Goal: Information Seeking & Learning: Learn about a topic

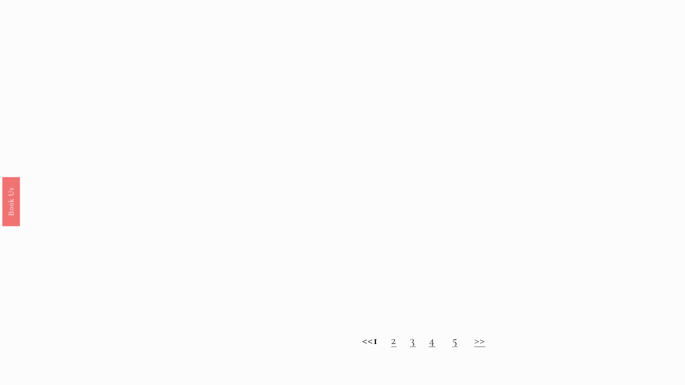
scroll to position [766, 0]
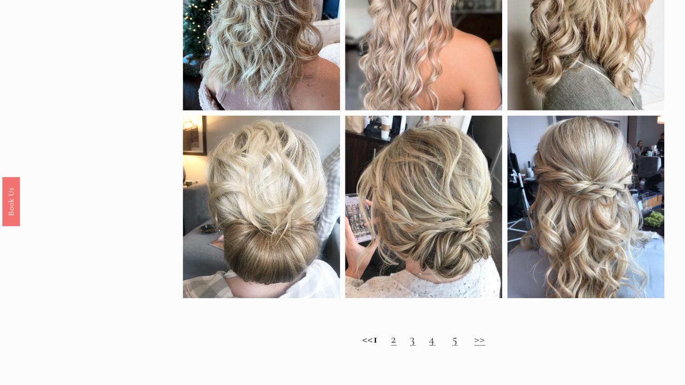
click at [397, 346] on h2 "<< 1 2 3 4 5 >>" at bounding box center [424, 338] width 482 height 15
click at [396, 346] on link "2" at bounding box center [393, 338] width 5 height 15
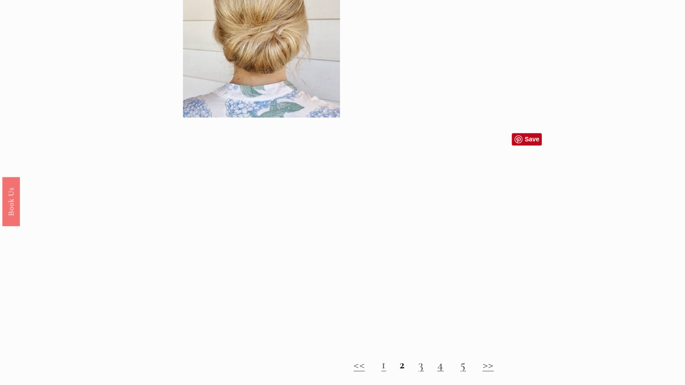
scroll to position [811, 0]
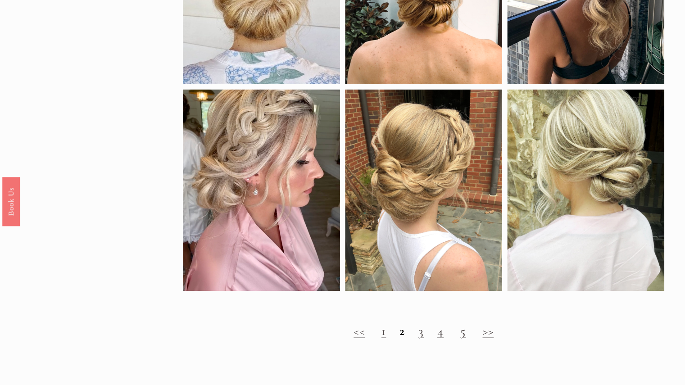
click at [422, 338] on link "3" at bounding box center [420, 330] width 5 height 15
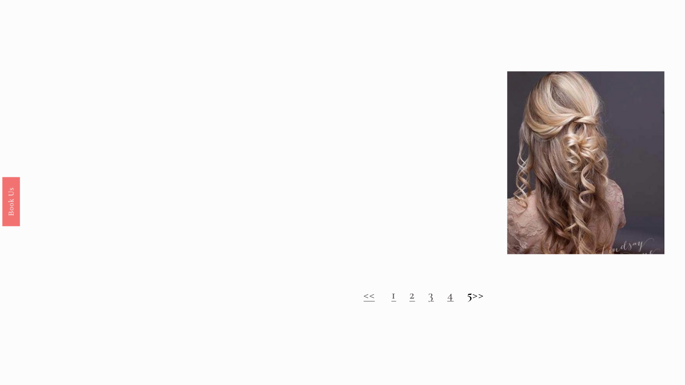
scroll to position [811, 0]
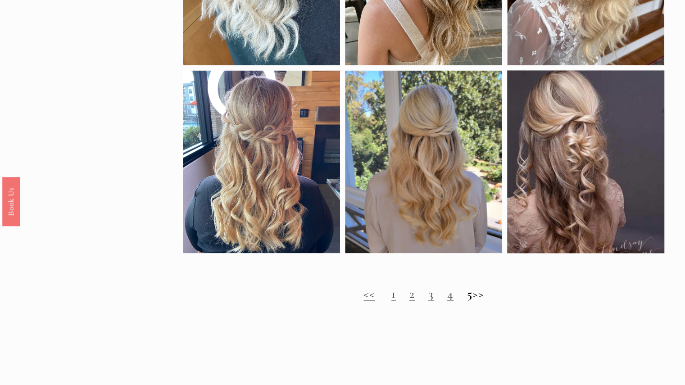
click at [447, 301] on link "4" at bounding box center [450, 293] width 6 height 15
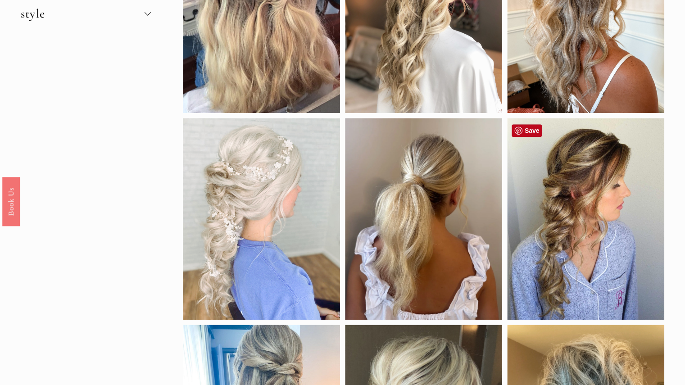
scroll to position [315, 0]
